Goal: Task Accomplishment & Management: Manage account settings

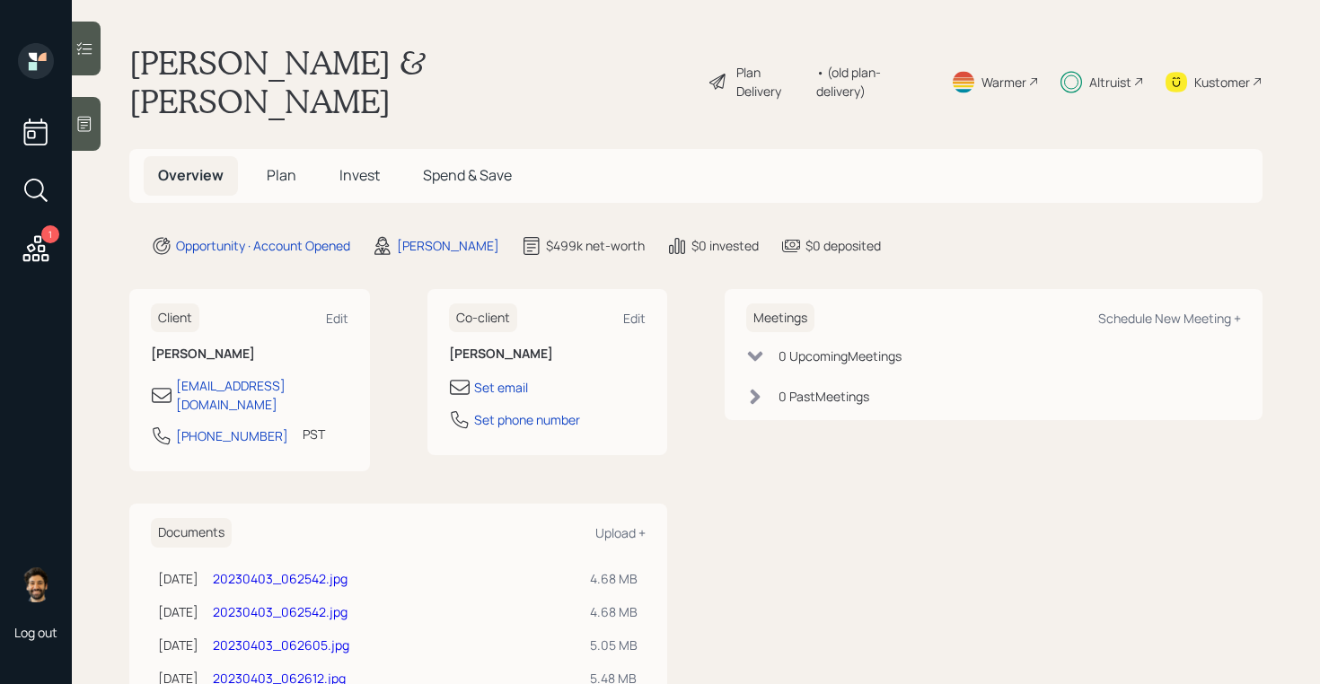
click at [359, 156] on h5 "Invest" at bounding box center [359, 175] width 69 height 39
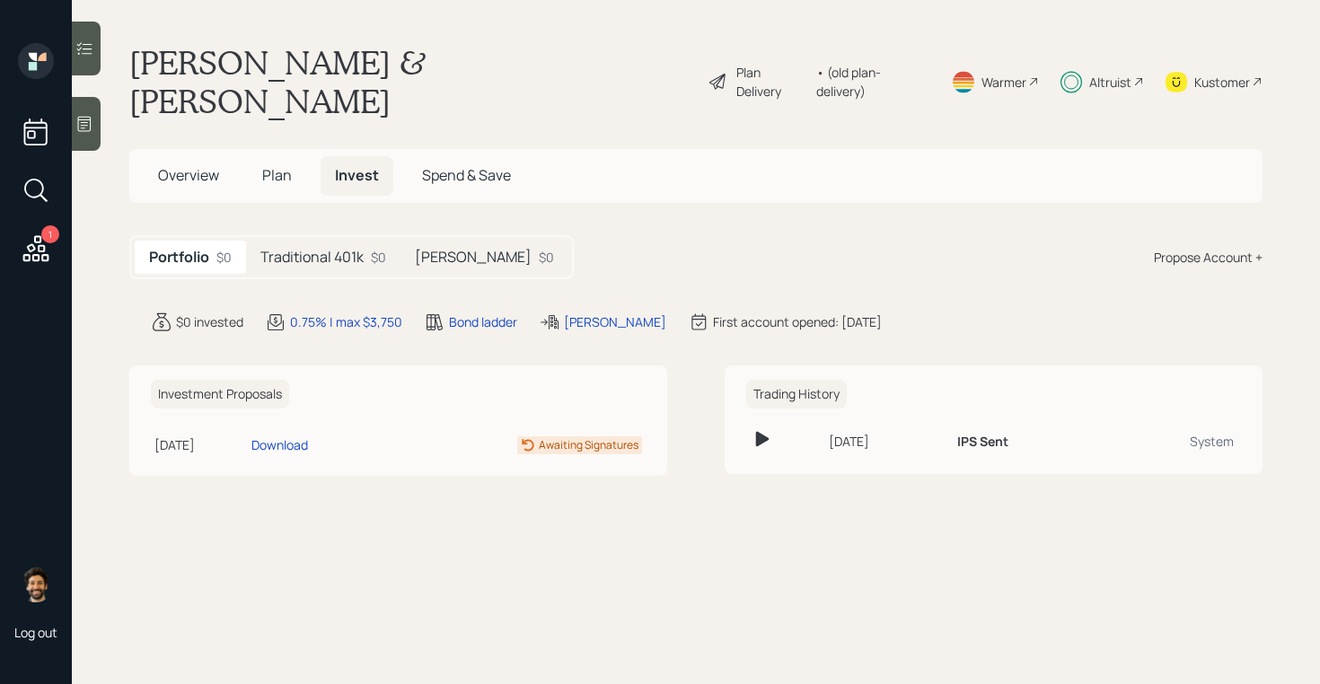
click at [359, 241] on div "Traditional 401k $0" at bounding box center [323, 257] width 154 height 33
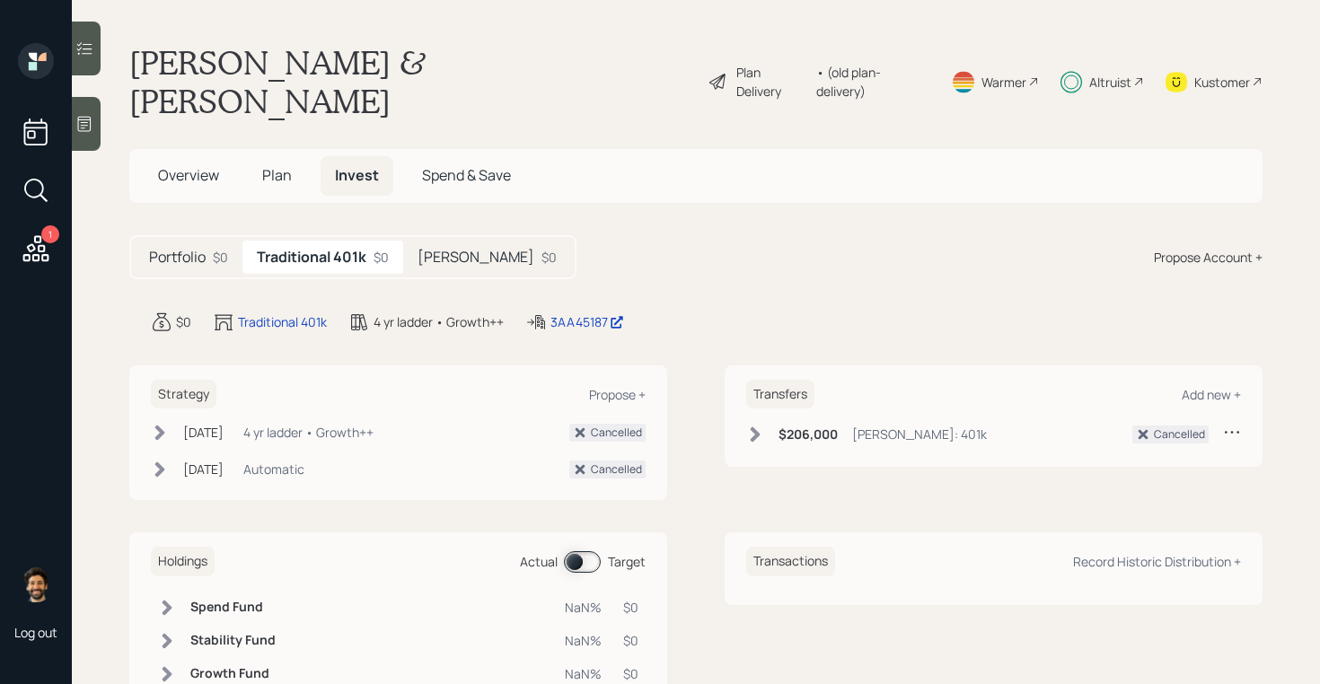
click at [457, 249] on h5 "Roth IRA" at bounding box center [476, 257] width 117 height 17
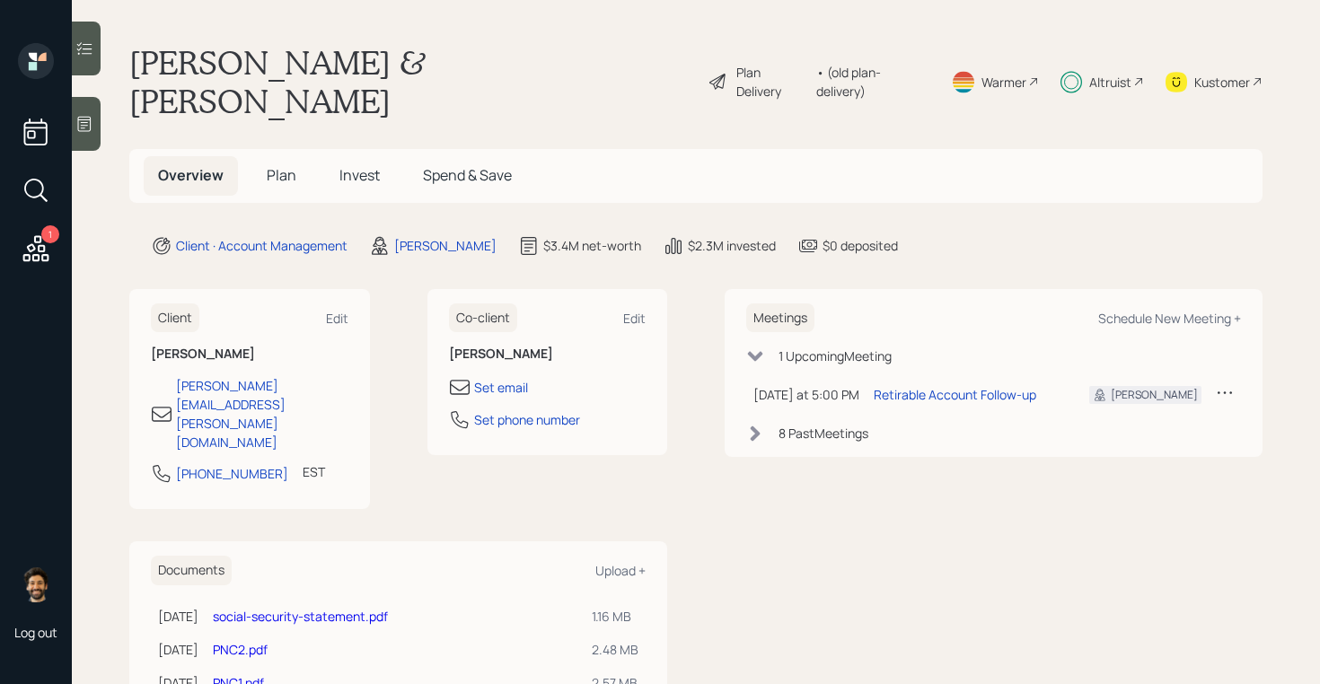
click at [342, 165] on span "Invest" at bounding box center [359, 175] width 40 height 20
